Goal: Transaction & Acquisition: Purchase product/service

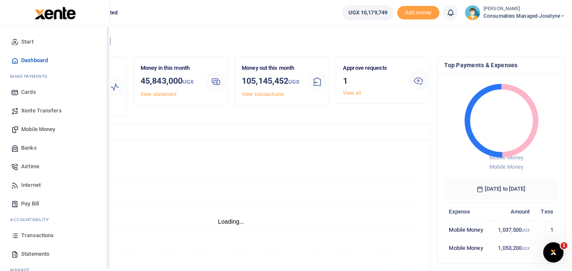
click at [16, 239] on icon at bounding box center [15, 236] width 8 height 8
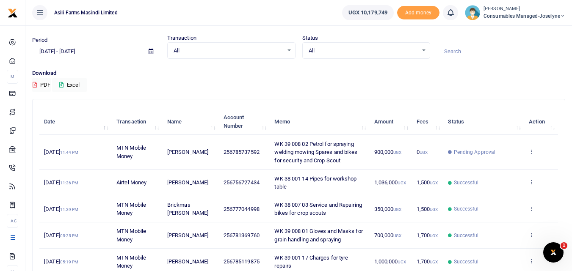
scroll to position [21, 0]
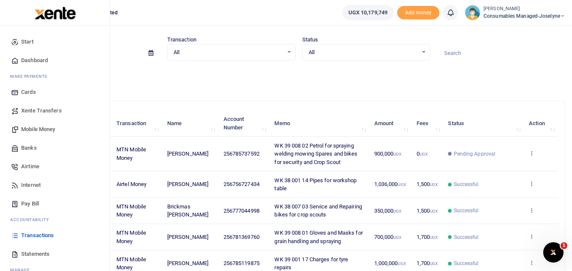
click at [29, 130] on span "Mobile Money" at bounding box center [38, 129] width 34 height 8
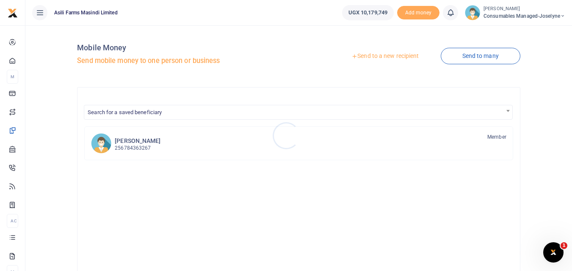
click at [376, 57] on div at bounding box center [286, 135] width 572 height 271
click at [370, 55] on link "Send to a new recipient" at bounding box center [385, 56] width 110 height 15
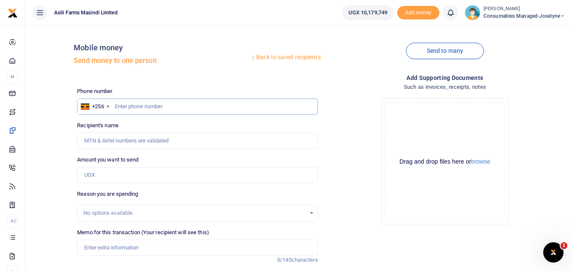
click at [163, 104] on input "text" at bounding box center [197, 107] width 240 height 16
type input "7866322686"
type input "Scovia Adubango"
click at [99, 177] on input "Amount you want to send" at bounding box center [197, 175] width 240 height 16
click at [218, 146] on input "Found" at bounding box center [197, 141] width 240 height 16
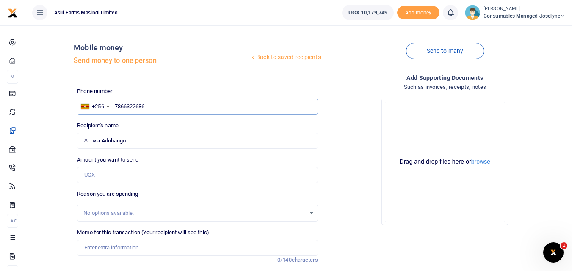
click at [157, 107] on input "7866322686" at bounding box center [197, 107] width 240 height 16
type input "7"
type input "786322686"
click at [106, 178] on input "Amount you want to send" at bounding box center [197, 175] width 240 height 16
click at [96, 146] on input "Found" at bounding box center [197, 141] width 240 height 16
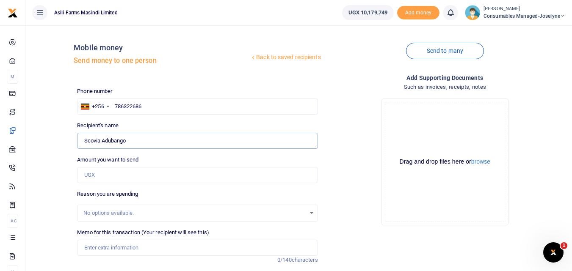
type input "[PERSON_NAME]"
click at [94, 175] on input "Amount you want to send" at bounding box center [197, 175] width 240 height 16
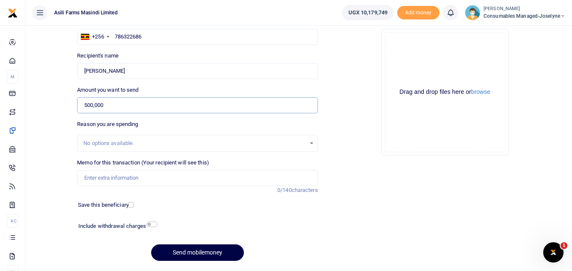
scroll to position [71, 0]
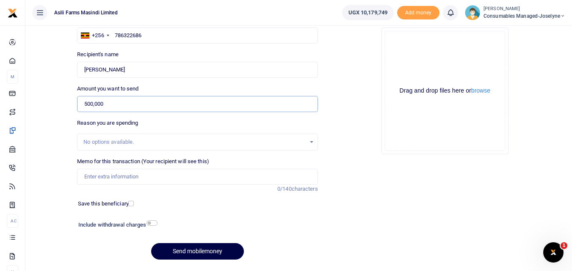
type input "500,000"
click at [94, 178] on input "Memo for this transaction (Your recipient will see this)" at bounding box center [197, 177] width 240 height 16
paste input "WK 39 /001 / 16"
type input "WK 39 /001 / 16"
